Goal: Information Seeking & Learning: Learn about a topic

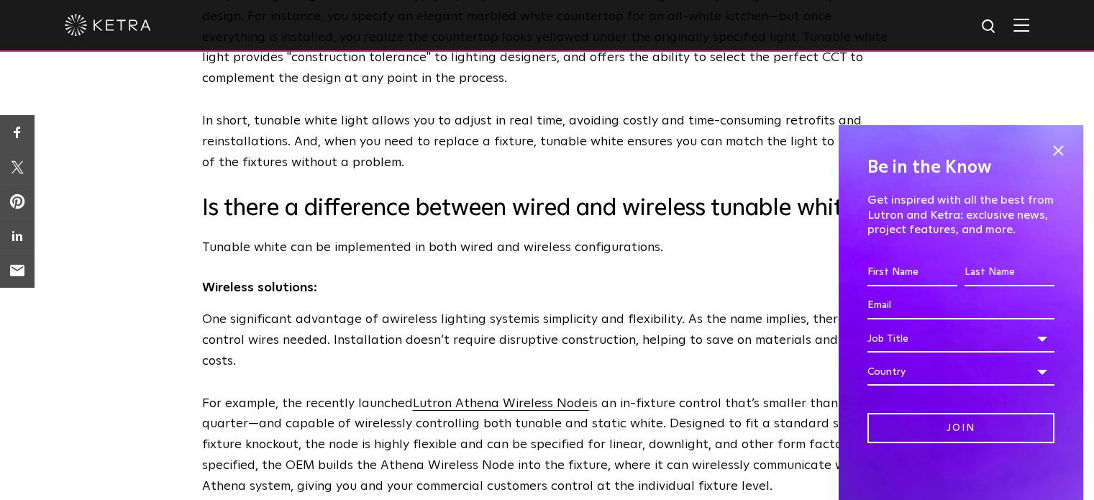
scroll to position [1870, 0]
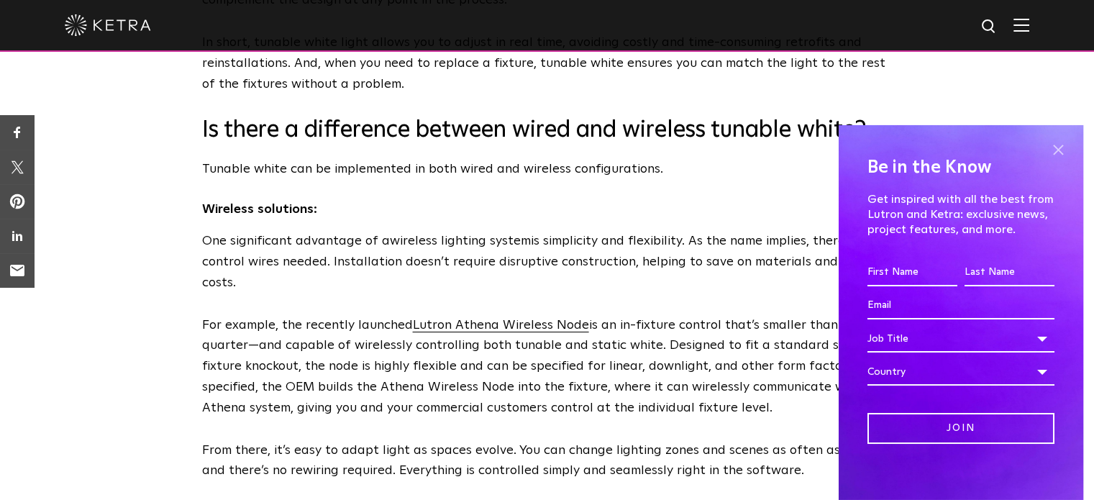
click at [1047, 146] on span at bounding box center [1058, 151] width 22 height 22
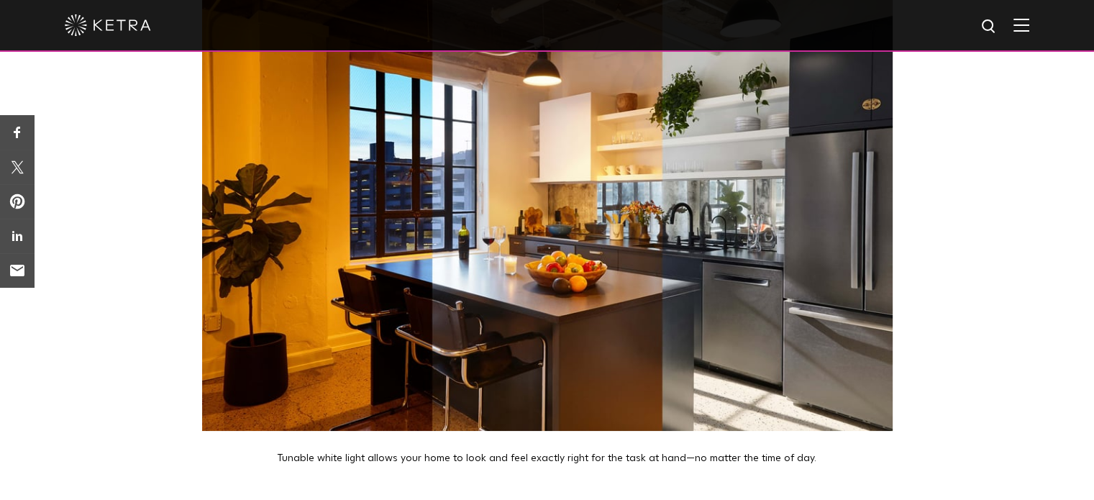
scroll to position [4459, 0]
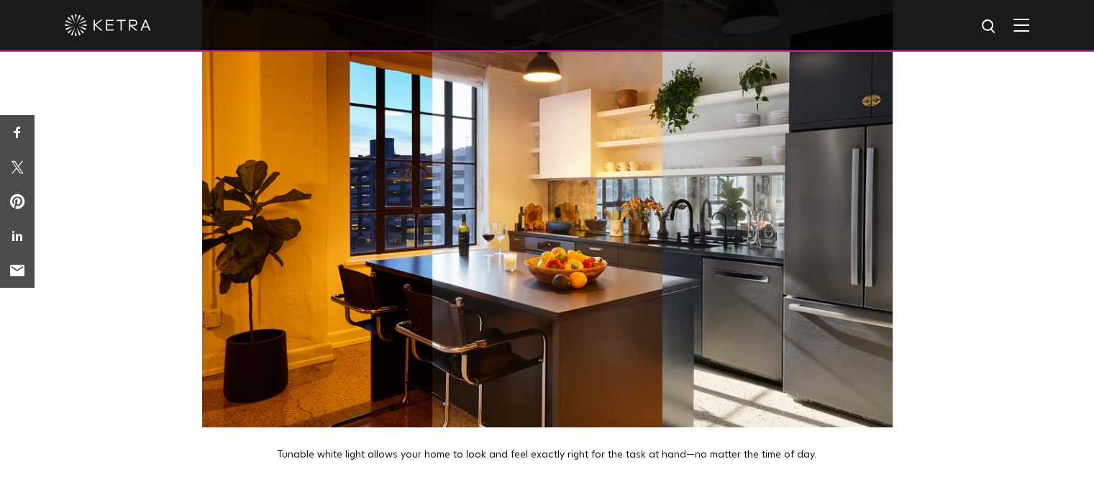
click at [460, 224] on img at bounding box center [547, 198] width 690 height 460
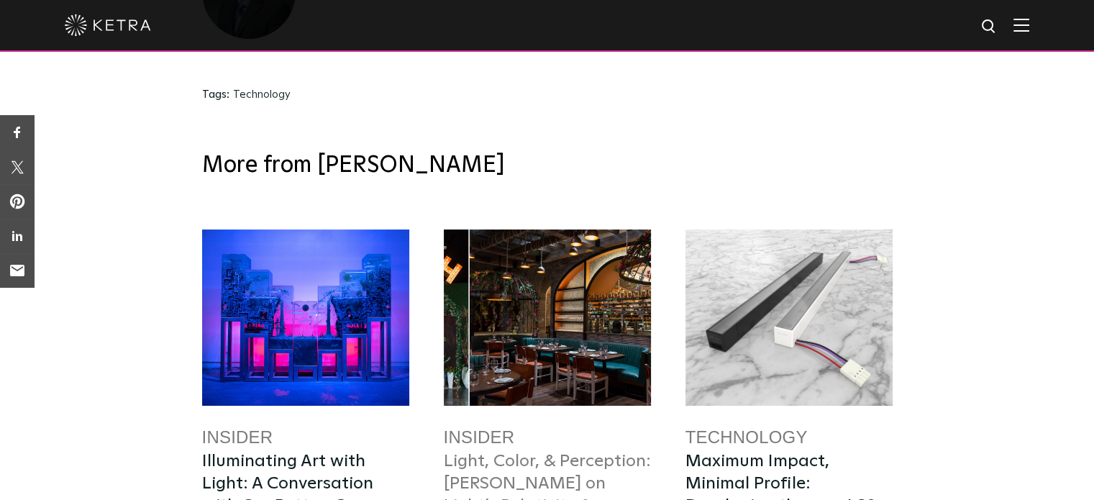
scroll to position [5322, 0]
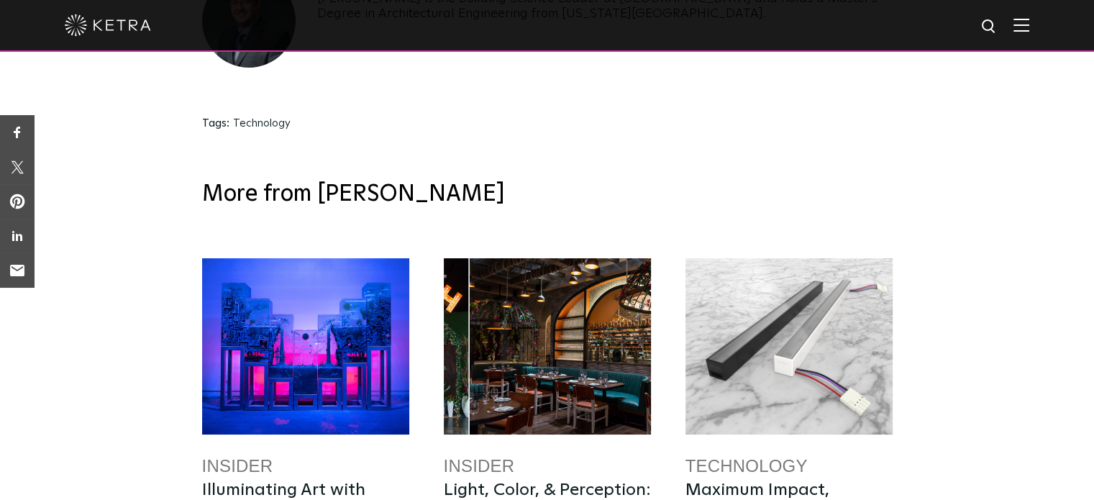
click at [538, 258] on div at bounding box center [547, 346] width 207 height 176
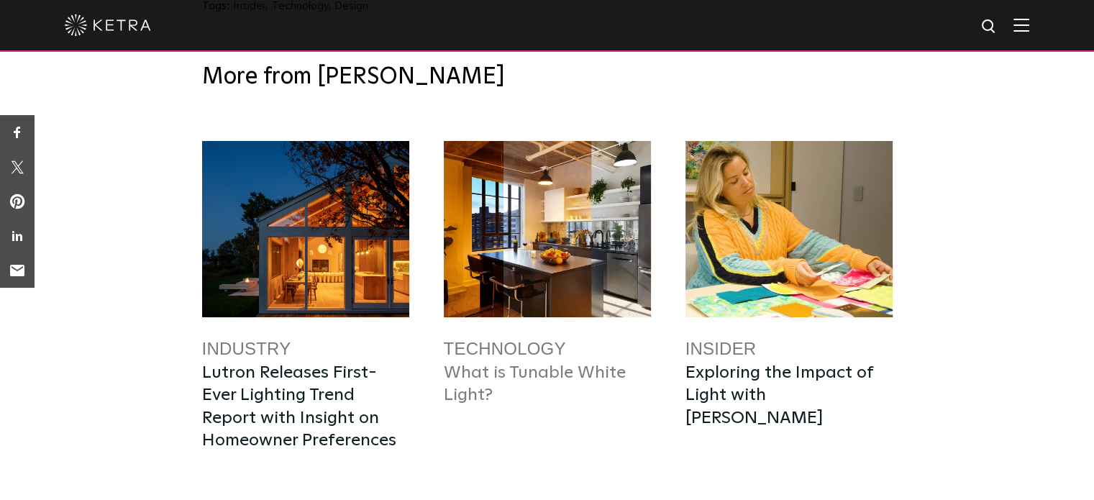
scroll to position [4964, 0]
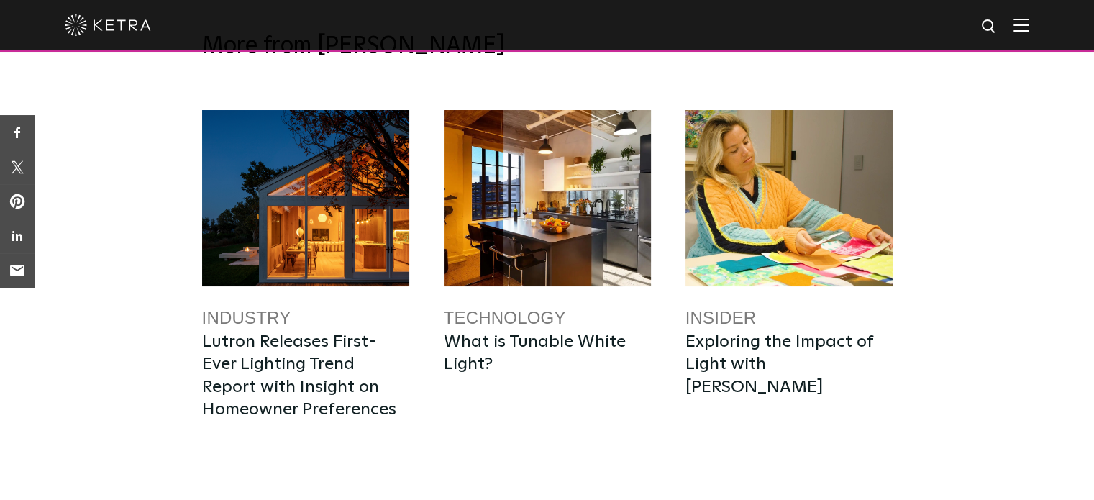
click at [524, 308] on link "Technology" at bounding box center [505, 317] width 122 height 19
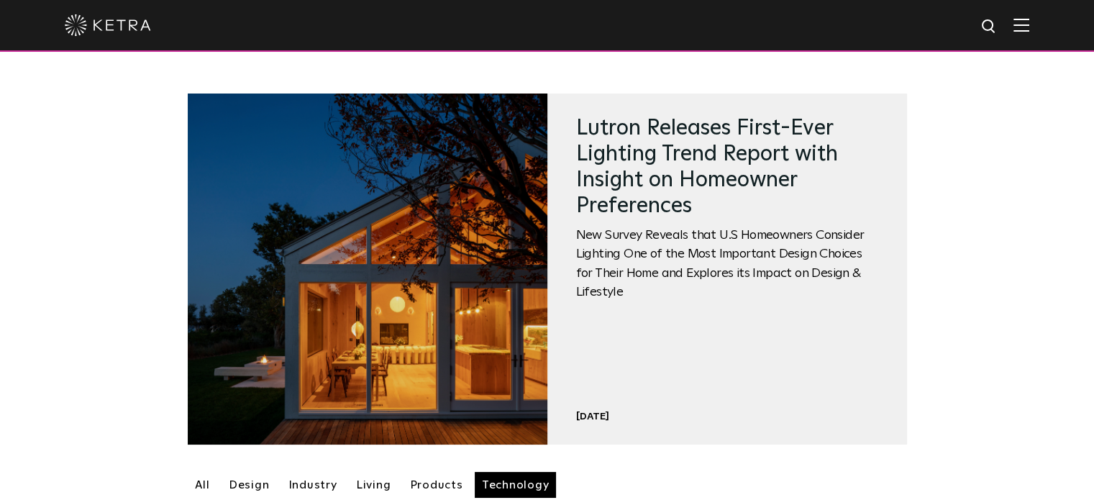
click at [498, 224] on link at bounding box center [368, 268] width 360 height 351
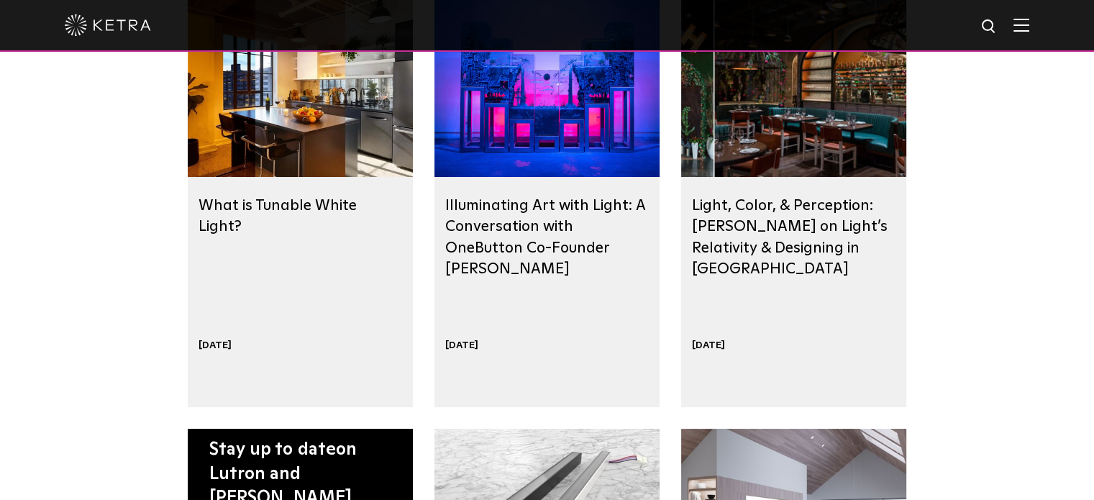
scroll to position [431, 0]
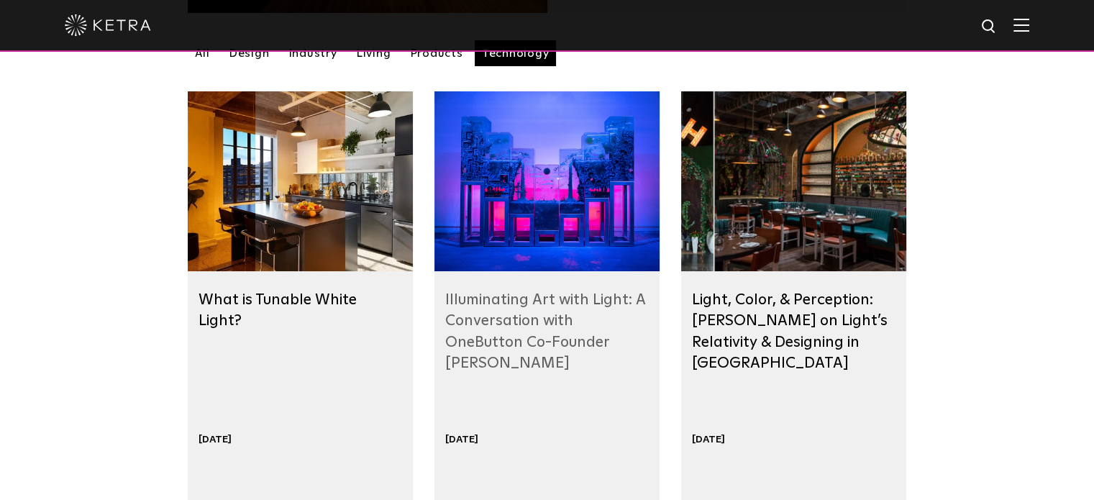
click at [506, 336] on link "Illuminating Art with Light: A Conversation with OneButton Co-Founder [PERSON_N…" at bounding box center [545, 331] width 200 height 78
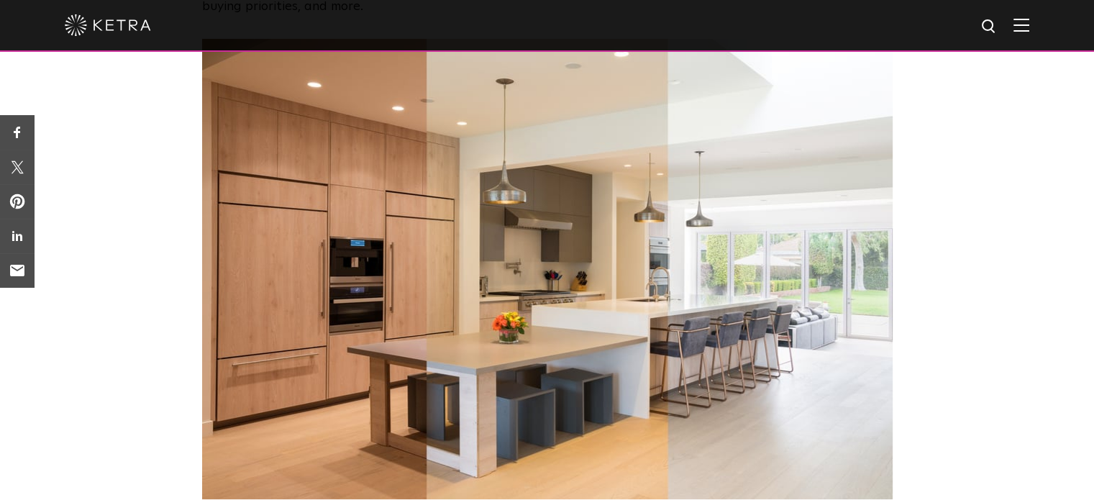
scroll to position [719, 0]
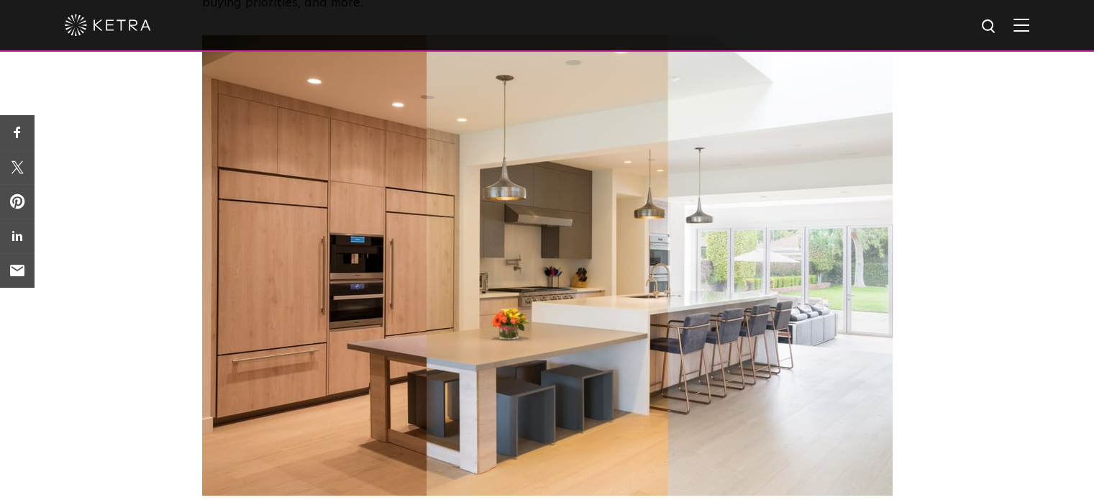
drag, startPoint x: 426, startPoint y: 250, endPoint x: 434, endPoint y: 247, distance: 9.1
click at [426, 249] on img at bounding box center [547, 265] width 690 height 460
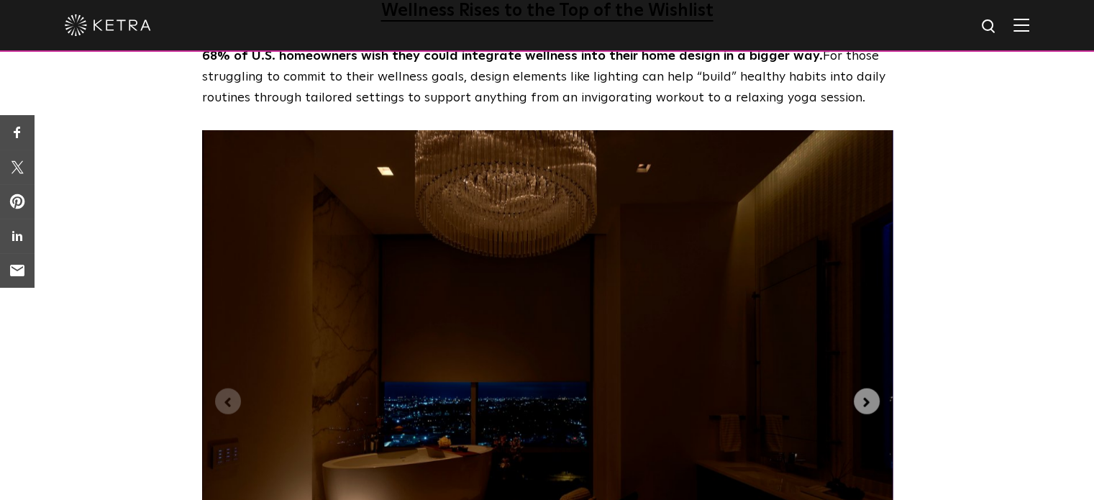
scroll to position [3380, 0]
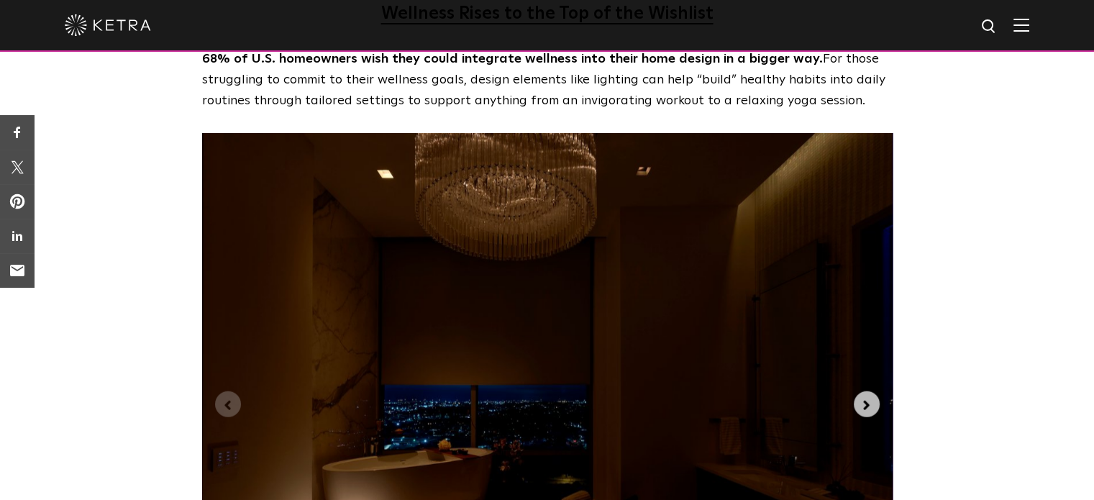
click at [874, 391] on button "Next slide" at bounding box center [867, 404] width 26 height 26
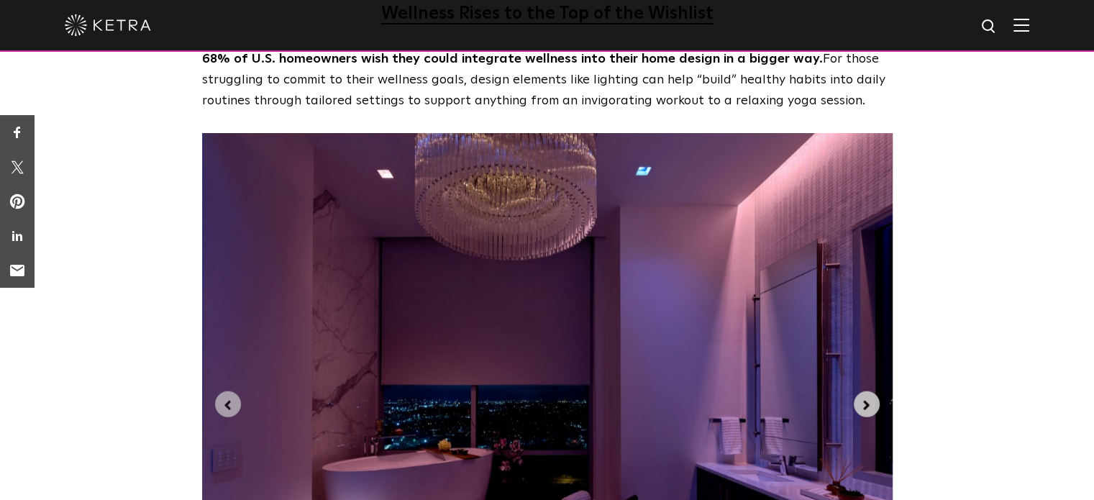
click at [874, 391] on button "Next slide" at bounding box center [867, 404] width 26 height 26
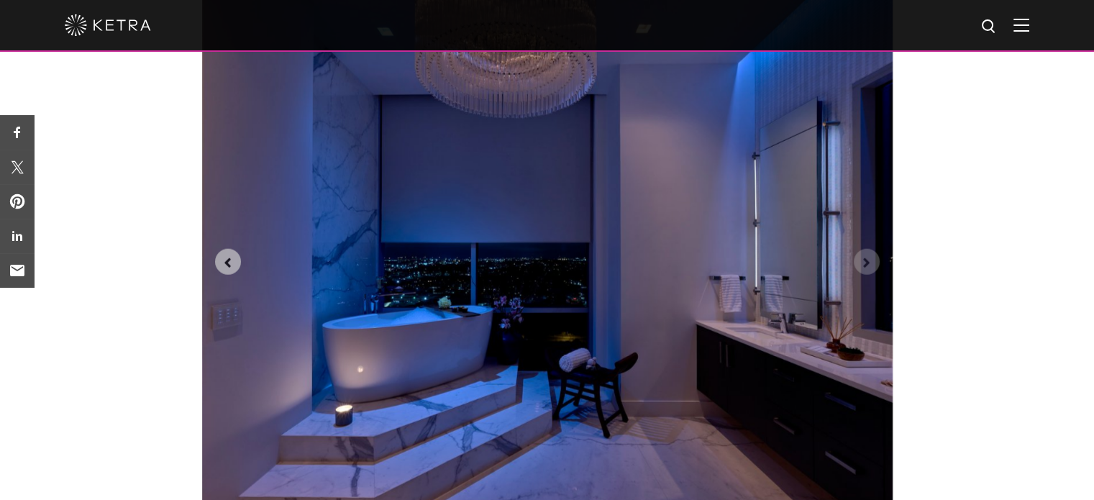
scroll to position [3524, 0]
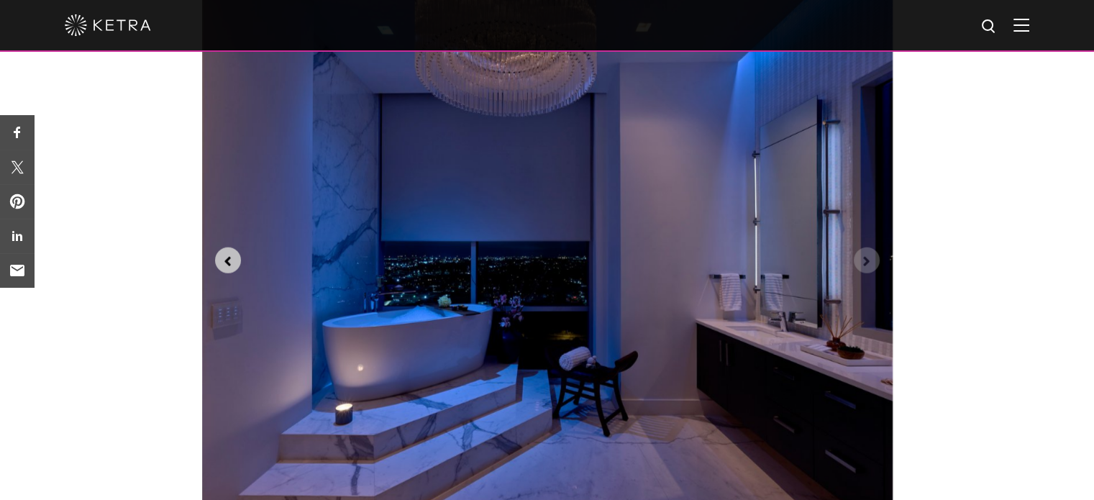
click at [224, 254] on icon "Previous slide" at bounding box center [228, 262] width 16 height 16
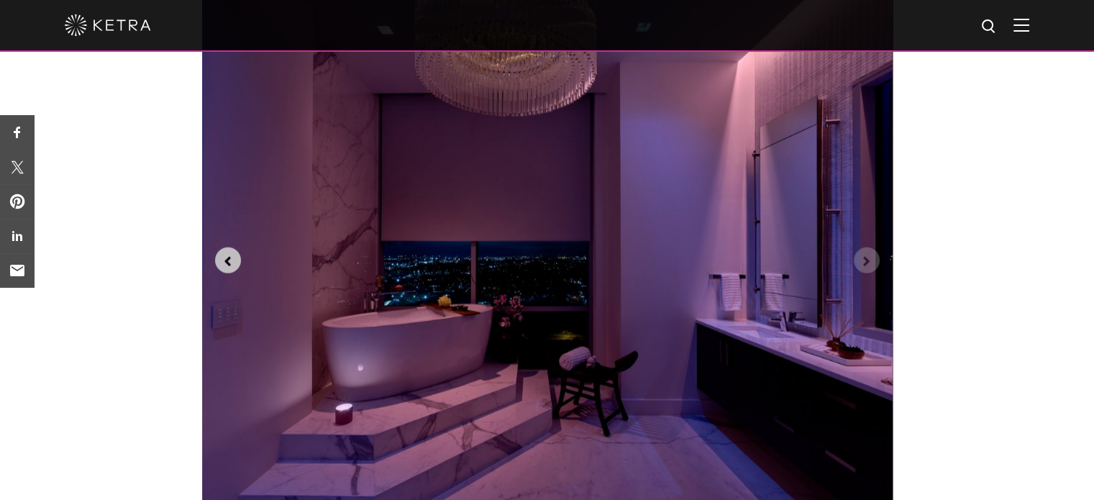
click at [224, 254] on icon "Previous slide" at bounding box center [228, 262] width 16 height 16
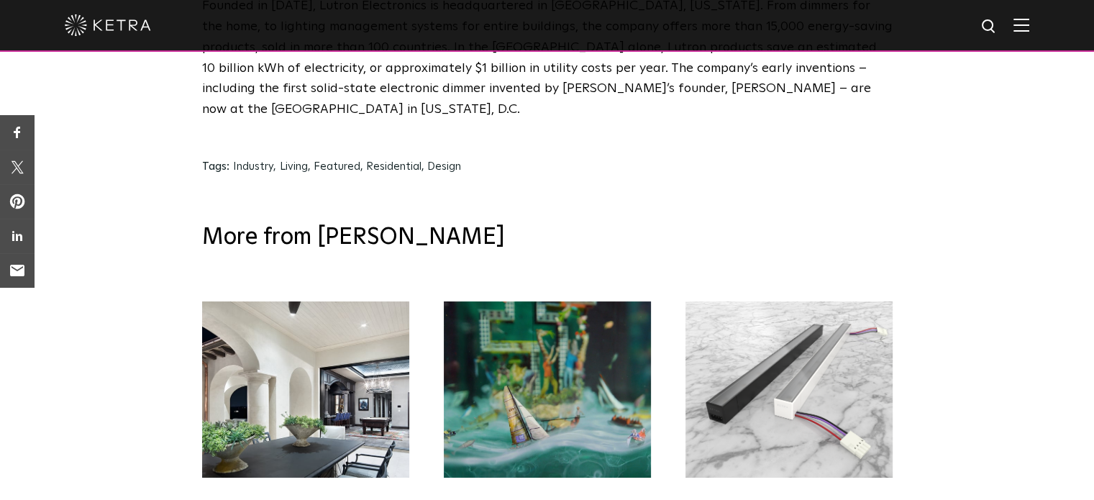
scroll to position [7192, 0]
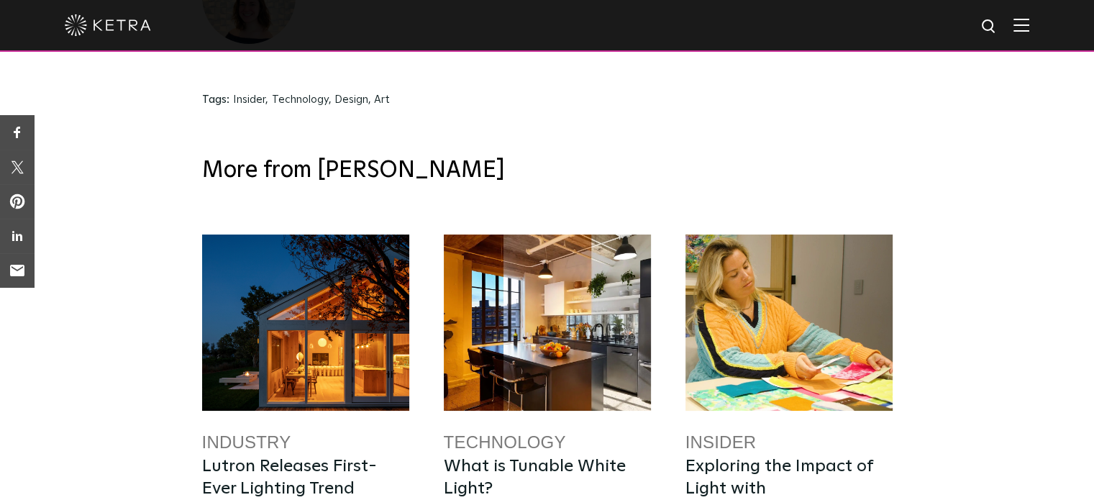
scroll to position [4920, 0]
